Goal: Task Accomplishment & Management: Complete application form

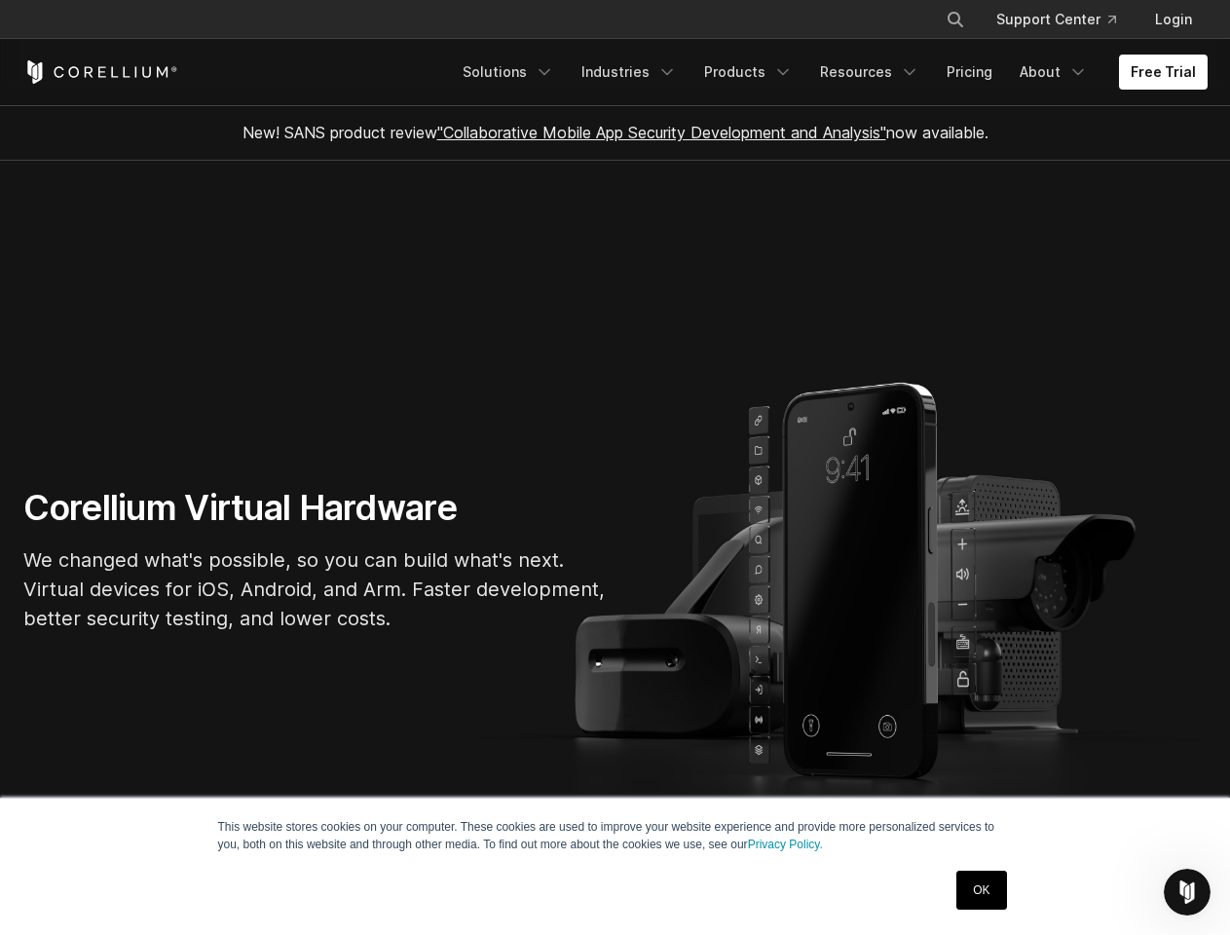
click at [615, 468] on section "Corellium Virtual Hardware We changed what's possible, so you can build what's …" at bounding box center [615, 567] width 1230 height 813
click at [955, 19] on icon "Search" at bounding box center [956, 20] width 16 height 16
click at [955, 19] on div "×" at bounding box center [956, 17] width 19 height 29
click at [1187, 892] on icon "Open Intercom Messenger" at bounding box center [1188, 893] width 32 height 32
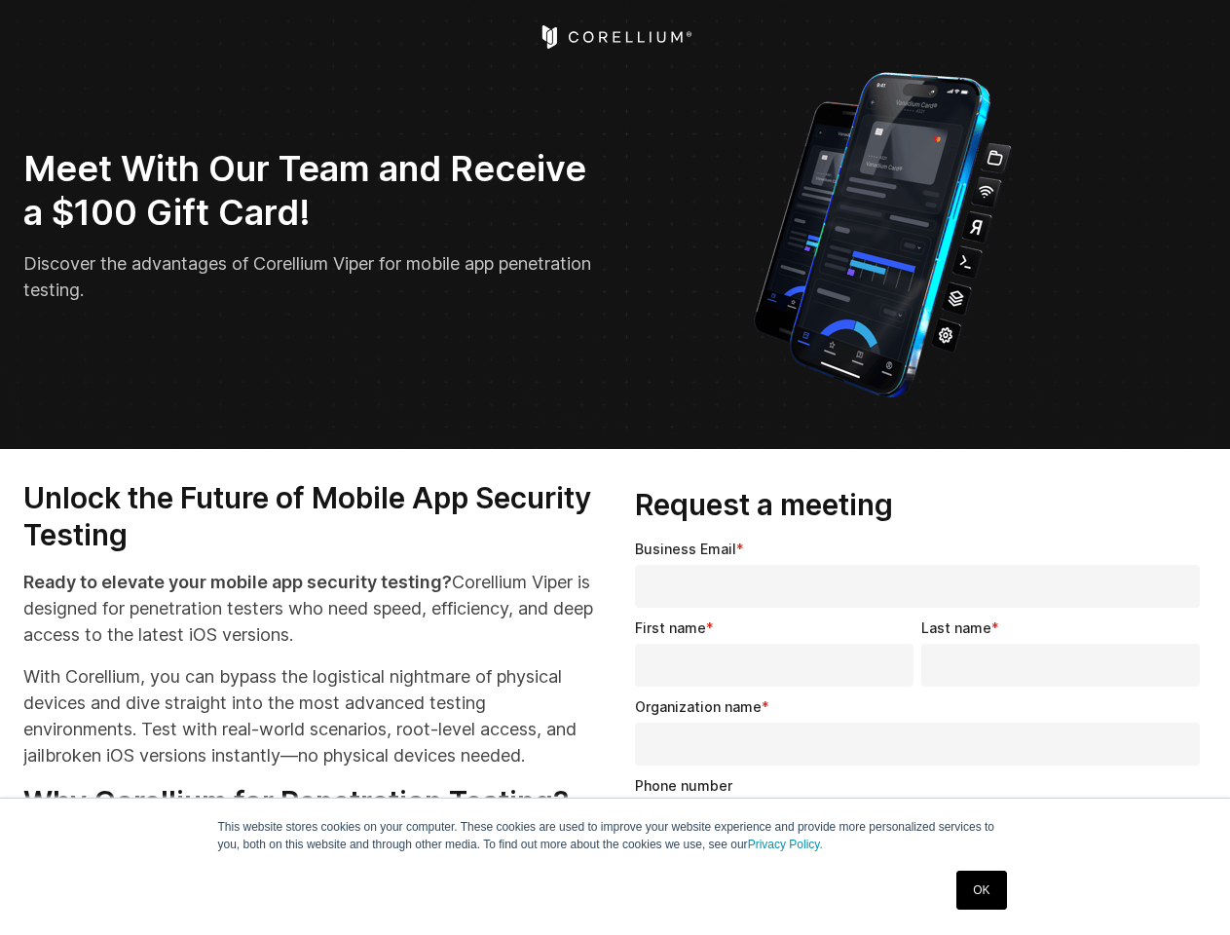
select select "**"
click at [921, 736] on input "Organization name *" at bounding box center [917, 744] width 565 height 43
click at [1187, 892] on img "Open Intercom Messenger" at bounding box center [1187, 892] width 23 height 23
